Goal: Information Seeking & Learning: Learn about a topic

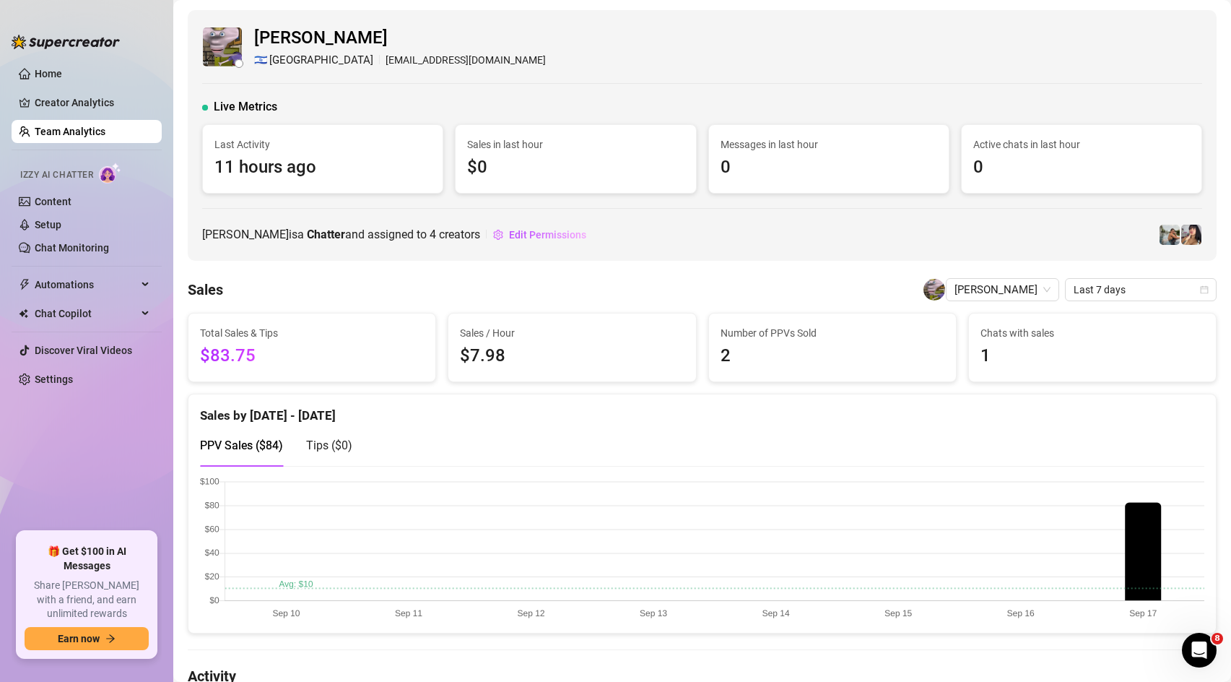
click at [74, 128] on link "Team Analytics" at bounding box center [70, 132] width 71 height 12
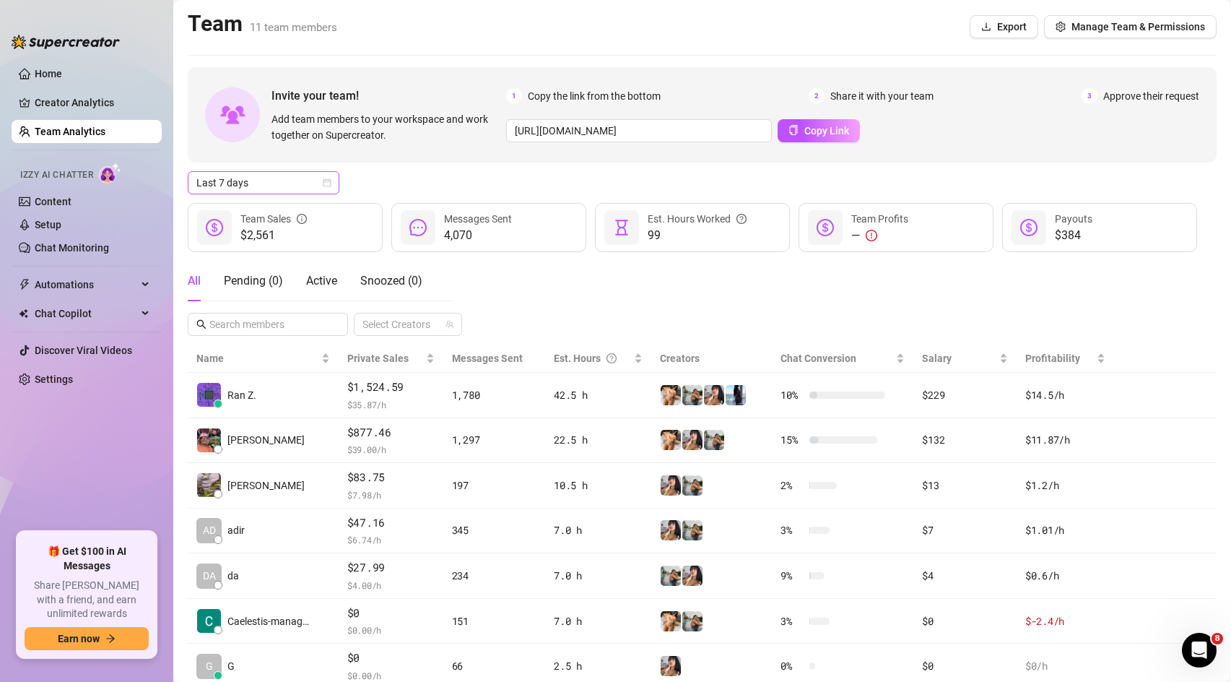
click at [272, 187] on span "Last 7 days" at bounding box center [263, 183] width 134 height 22
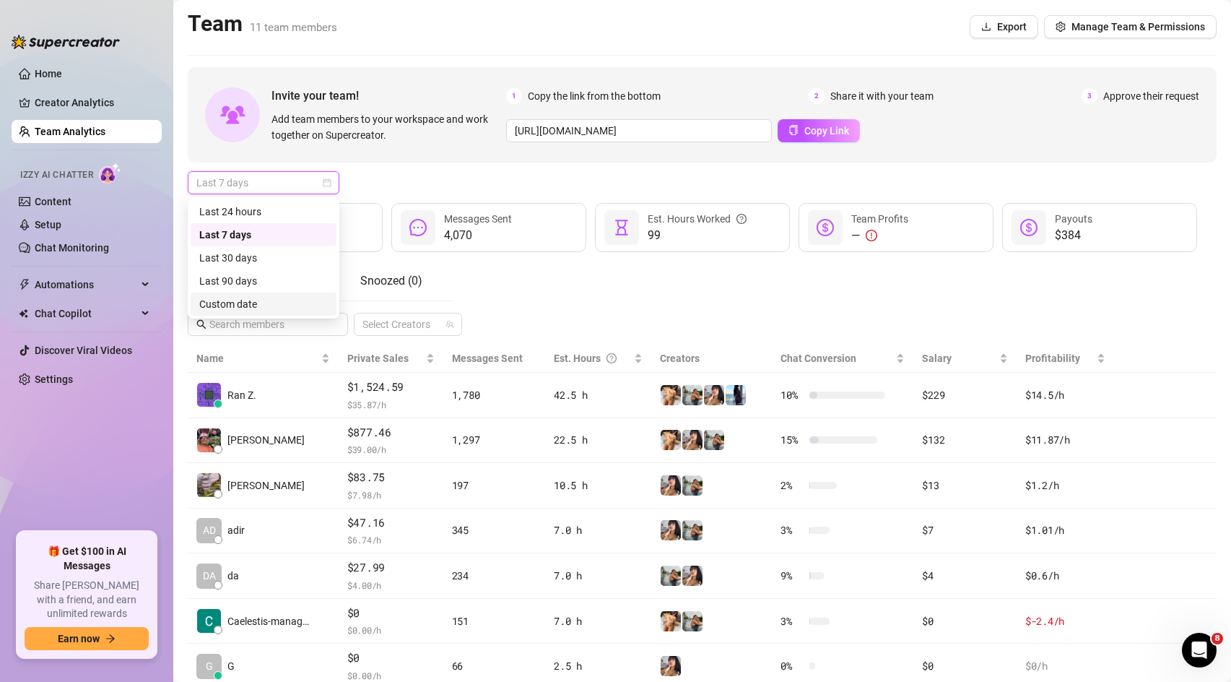
click at [251, 308] on div "Custom date" at bounding box center [263, 304] width 129 height 16
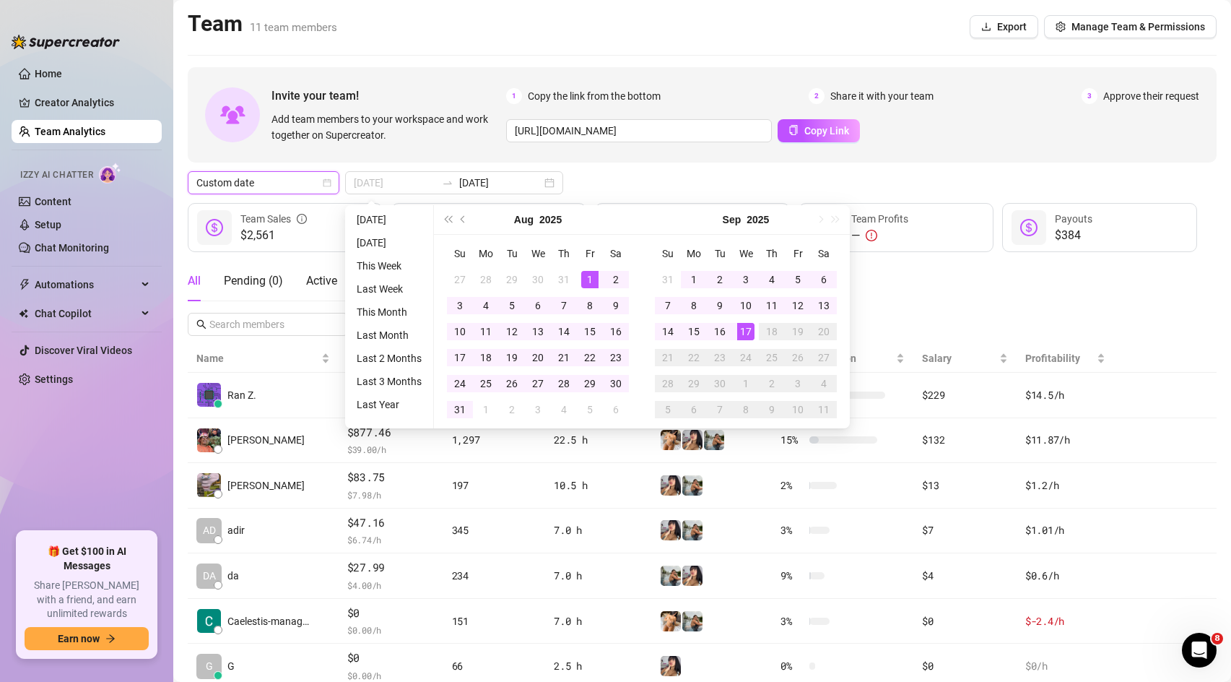
type input "[DATE]"
click at [592, 272] on div "1" at bounding box center [589, 279] width 17 height 17
type input "[DATE]"
click at [459, 407] on div "31" at bounding box center [459, 409] width 17 height 17
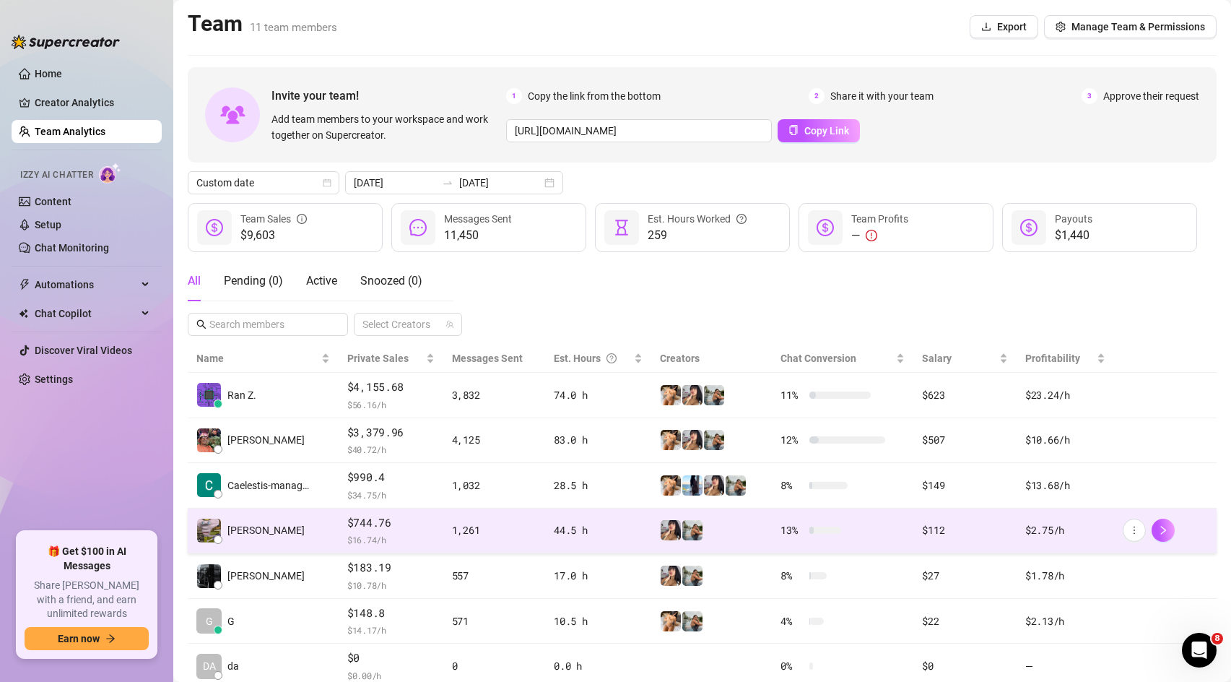
click at [440, 532] on td "$744.76 $ 16.74 /h" at bounding box center [391, 531] width 105 height 46
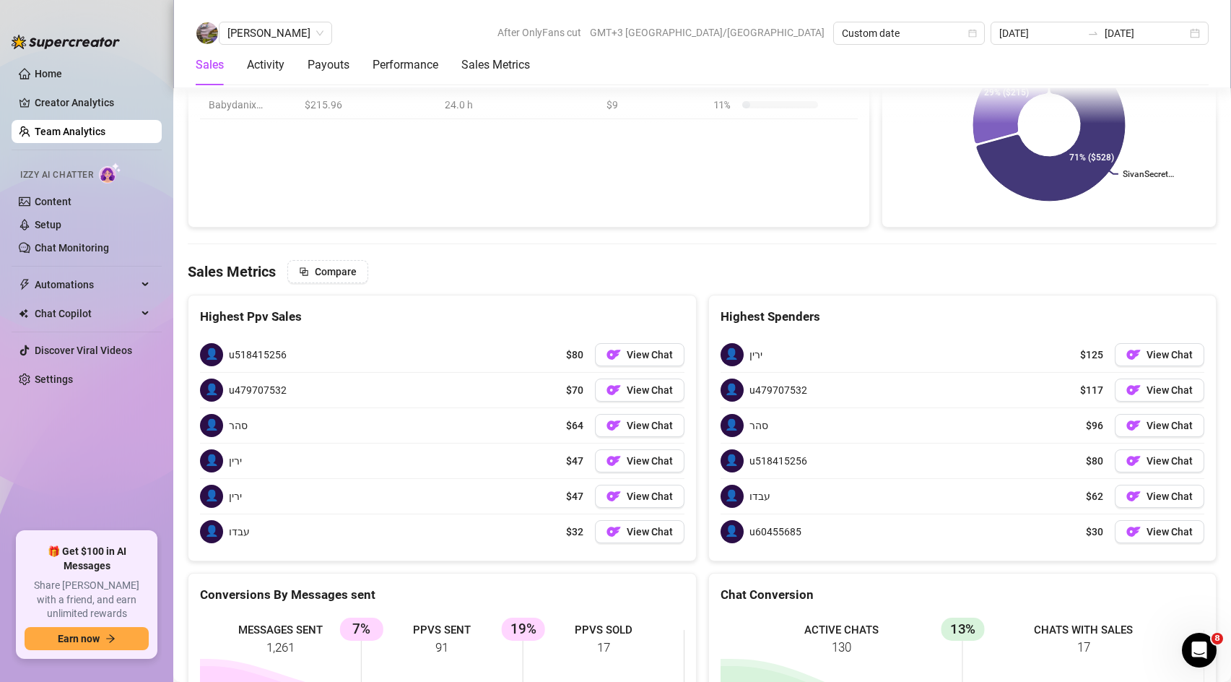
scroll to position [2630, 0]
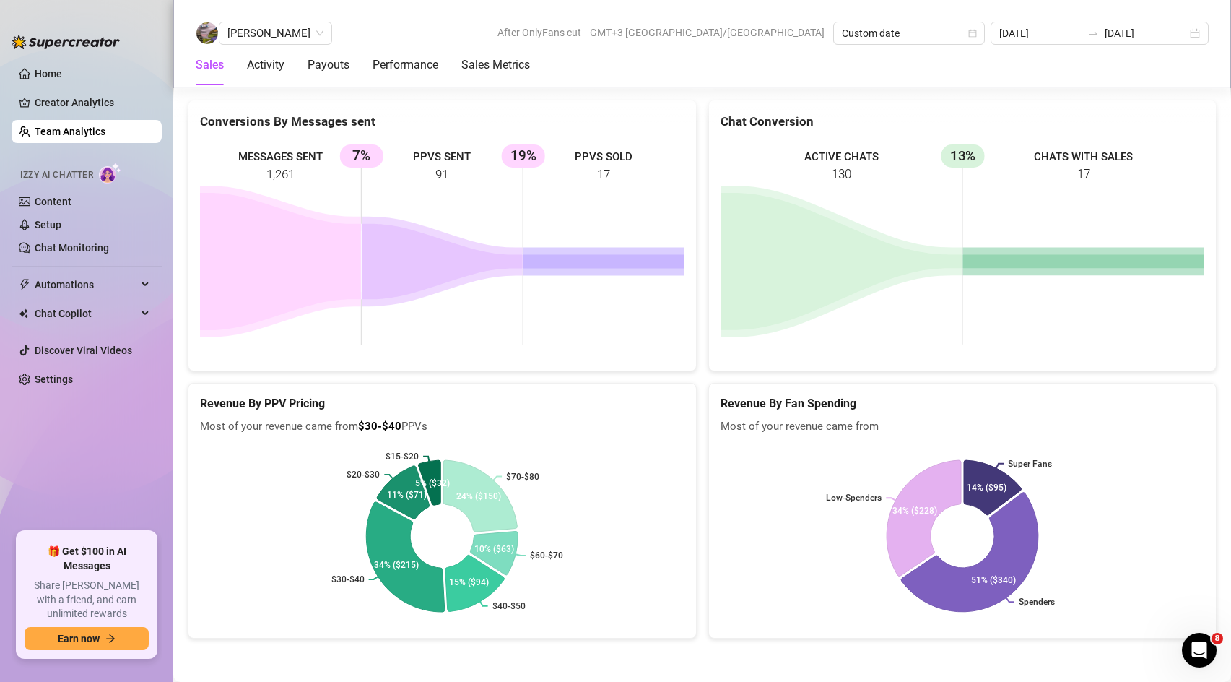
drag, startPoint x: 594, startPoint y: 174, endPoint x: 642, endPoint y: 174, distance: 48.4
click at [642, 174] on rect at bounding box center [442, 250] width 485 height 217
click at [95, 126] on link "Team Analytics" at bounding box center [70, 132] width 71 height 12
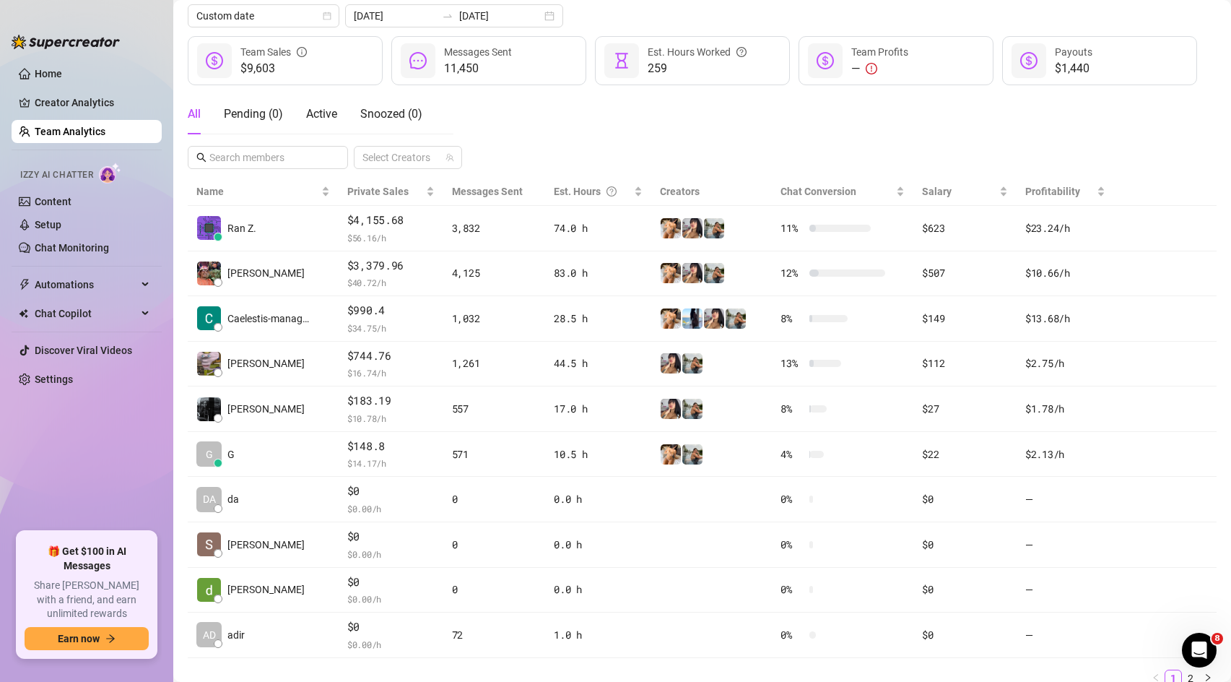
scroll to position [162, 0]
